Goal: Subscribe to service/newsletter

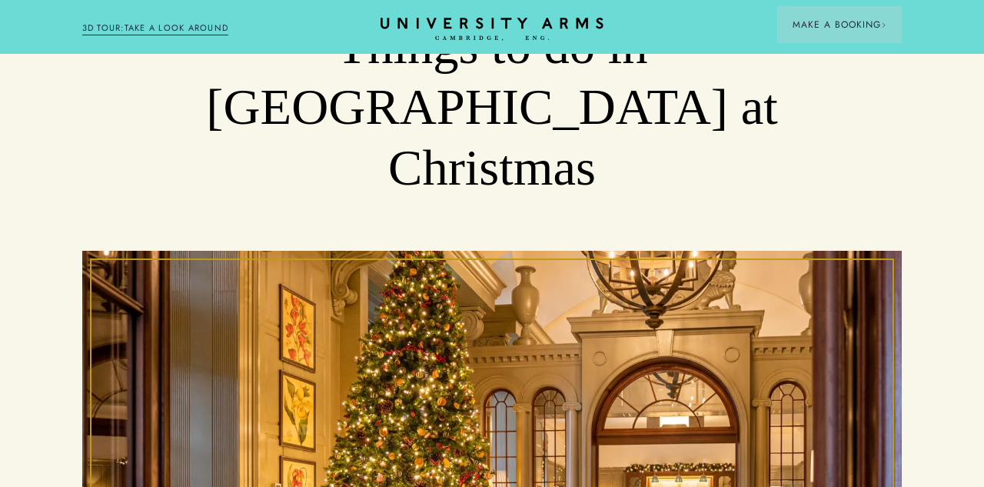
scroll to position [378, 0]
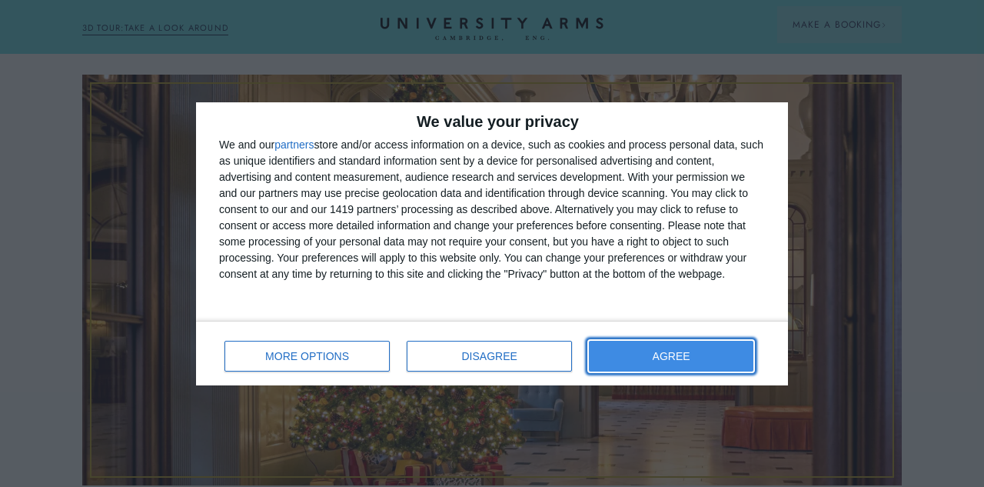
click at [667, 360] on span "AGREE" at bounding box center [672, 356] width 38 height 11
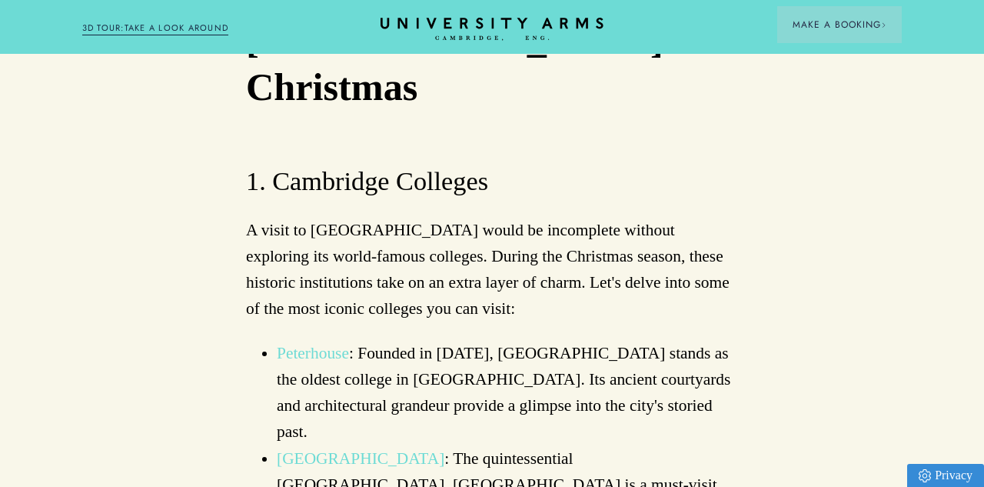
scroll to position [1639, 0]
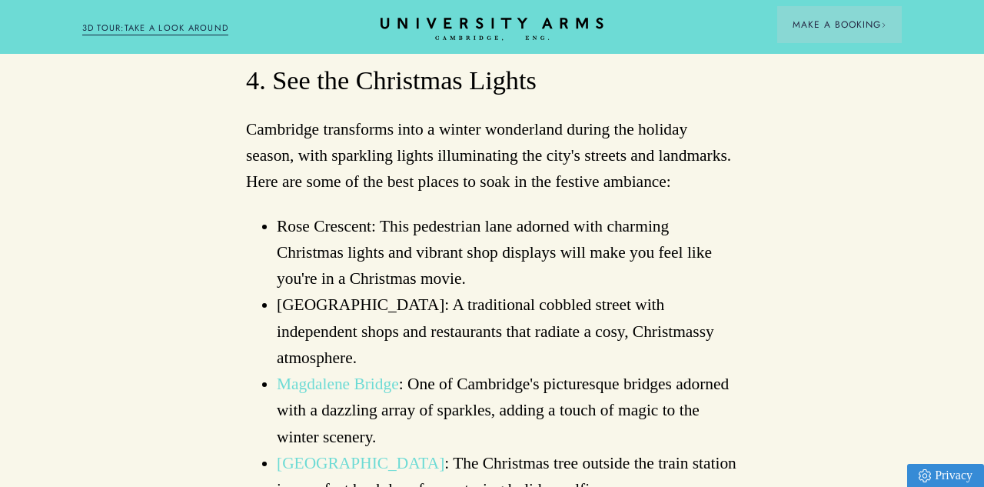
scroll to position [4035, 0]
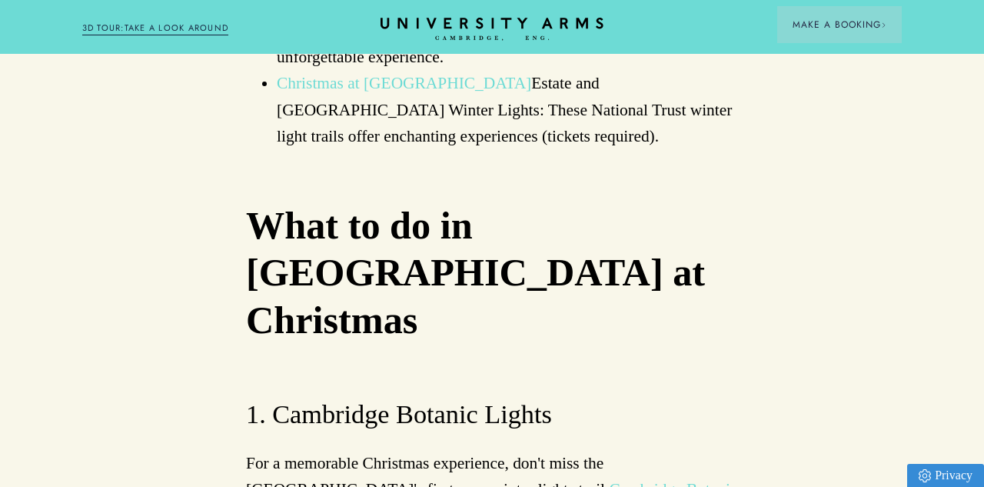
scroll to position [4792, 0]
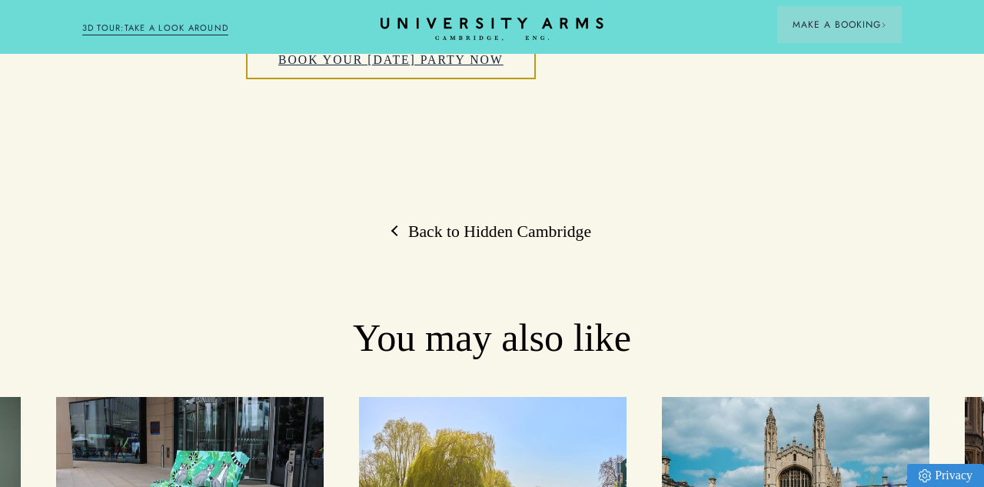
scroll to position [10593, 0]
type input "*****"
type input "**********"
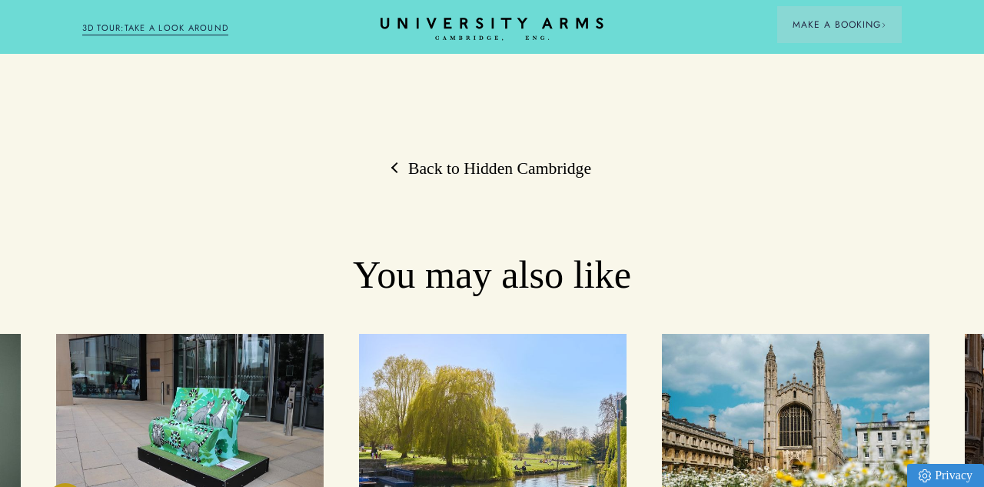
scroll to position [10679, 0]
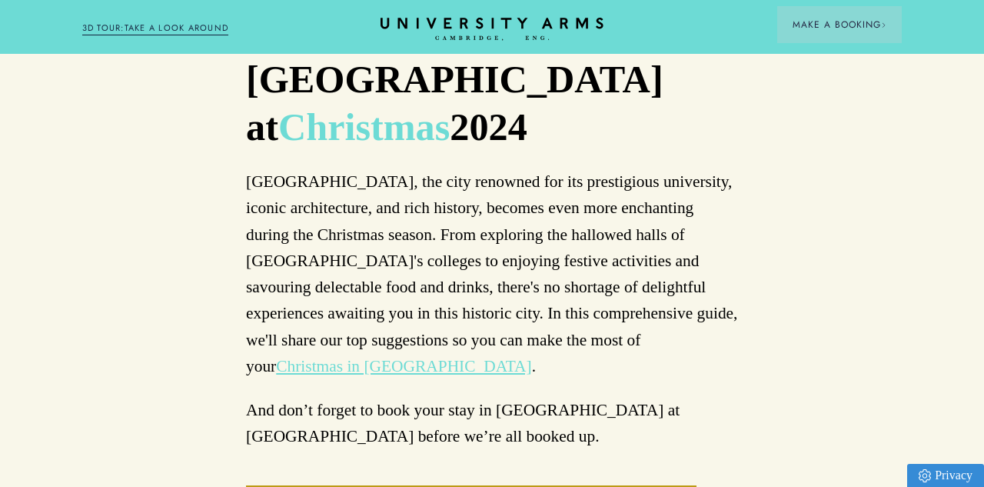
scroll to position [1033, 0]
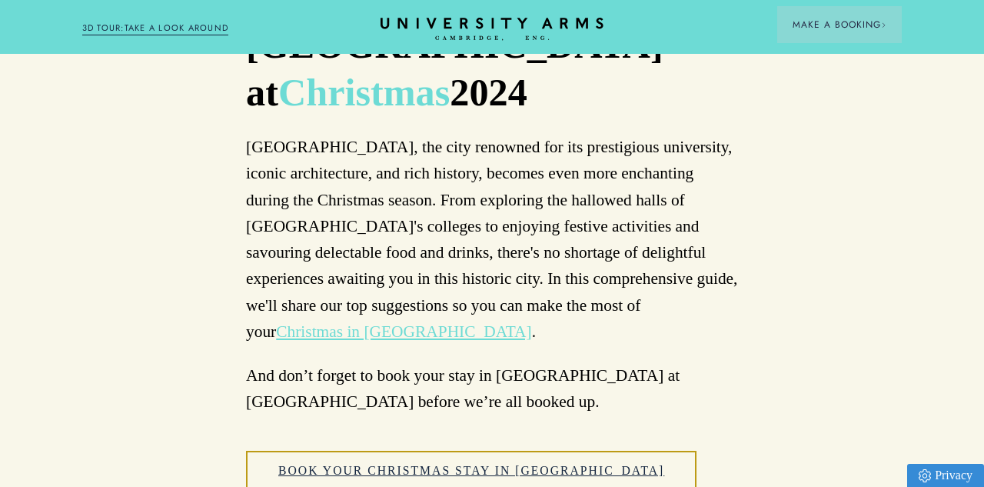
click at [531, 322] on link "Christmas in [GEOGRAPHIC_DATA]" at bounding box center [403, 331] width 255 height 18
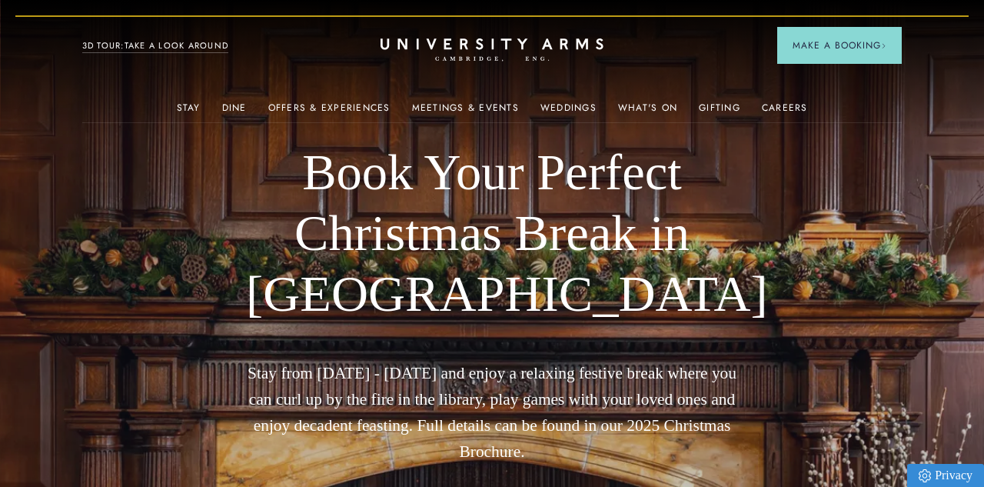
click at [188, 47] on link "3D TOUR:TAKE A LOOK AROUND" at bounding box center [155, 46] width 147 height 14
